Goal: Contribute content

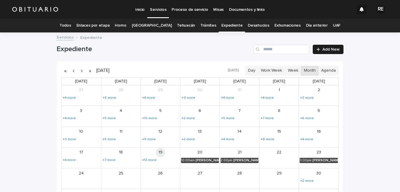
click at [71, 25] on link "Todos" at bounding box center [64, 26] width 11 height 14
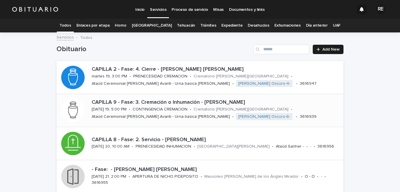
click at [126, 107] on div "CAPILLA 9 - Fase: 3. Cremación o Inhumación - [PERSON_NAME] [DATE] 19, 5:00 PM …" at bounding box center [216, 110] width 254 height 27
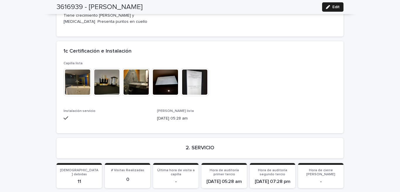
scroll to position [1067, 0]
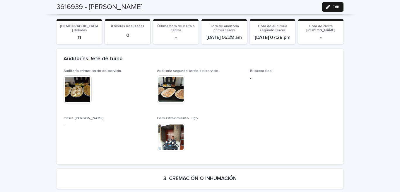
click at [328, 10] on button "Edit" at bounding box center [332, 6] width 21 height 9
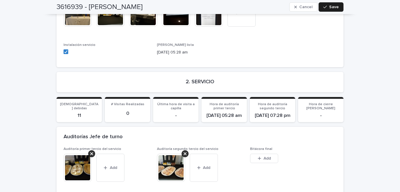
scroll to position [1211, 0]
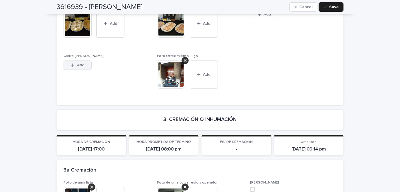
click at [71, 63] on icon "button" at bounding box center [73, 65] width 4 height 4
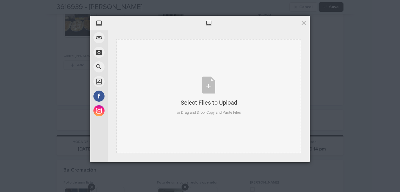
click at [63, 61] on button "Add" at bounding box center [77, 65] width 28 height 9
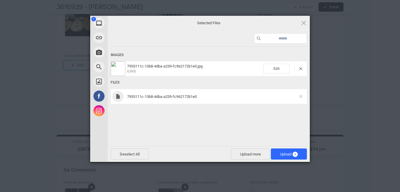
click at [301, 95] on span at bounding box center [300, 96] width 3 height 3
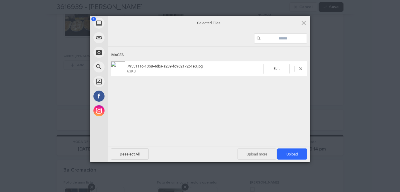
click at [250, 154] on span "Upload more" at bounding box center [256, 154] width 39 height 11
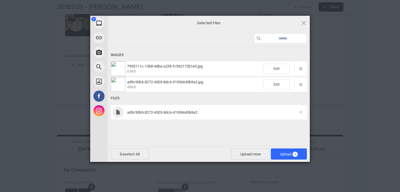
click at [300, 112] on span at bounding box center [300, 112] width 3 height 3
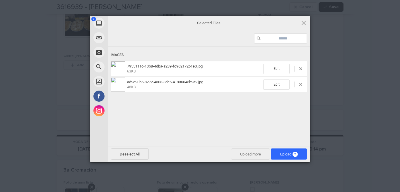
click at [243, 154] on span "Upload more" at bounding box center [250, 154] width 39 height 11
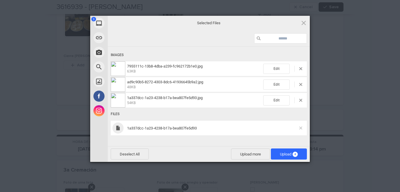
drag, startPoint x: 302, startPoint y: 126, endPoint x: 300, endPoint y: 129, distance: 3.6
click at [301, 127] on div "1a337dcc-1a23-4238-b17a-bea807fe5d93" at bounding box center [209, 128] width 196 height 15
click at [300, 129] on span at bounding box center [300, 128] width 3 height 3
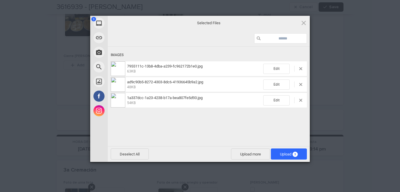
click at [299, 148] on div "Deselect All Upload more Upload 3" at bounding box center [209, 154] width 202 height 16
click at [298, 154] on span "Upload 3" at bounding box center [289, 154] width 36 height 11
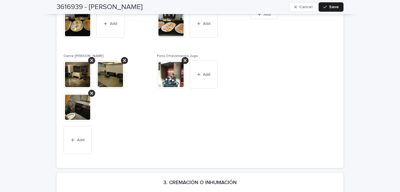
scroll to position [1182, 0]
